Goal: Find specific page/section

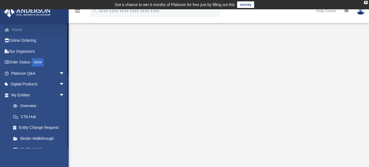
click at [18, 30] on link "Home" at bounding box center [38, 29] width 69 height 11
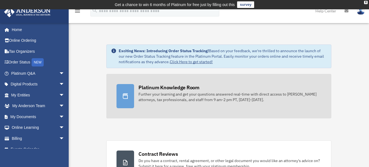
click at [170, 90] on div "Platinum Knowledge Room" at bounding box center [168, 87] width 61 height 7
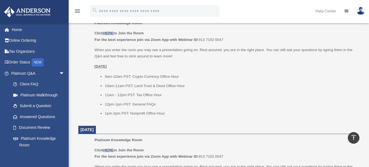
scroll to position [230, 0]
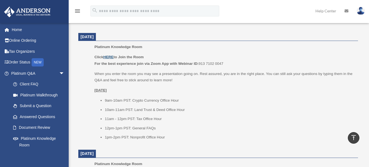
click at [109, 57] on u "HERE" at bounding box center [108, 57] width 10 height 4
